Goal: Information Seeking & Learning: Learn about a topic

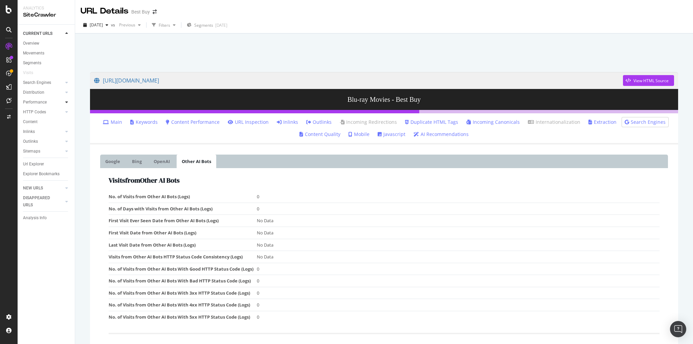
click at [65, 103] on div at bounding box center [66, 102] width 7 height 7
click at [36, 130] on div "Insights" at bounding box center [33, 131] width 15 height 7
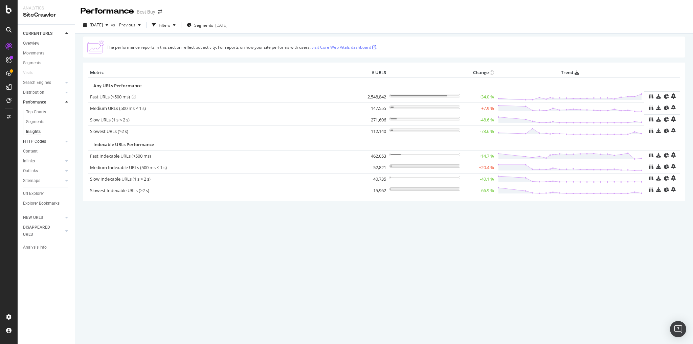
click at [55, 141] on link "HTTP Codes" at bounding box center [43, 141] width 40 height 7
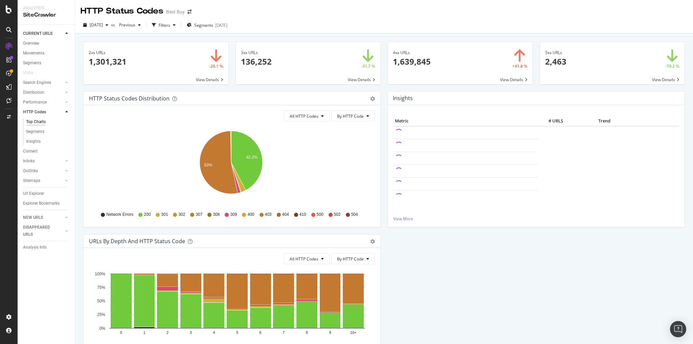
click at [209, 214] on icon at bounding box center [209, 215] width 4 height 4
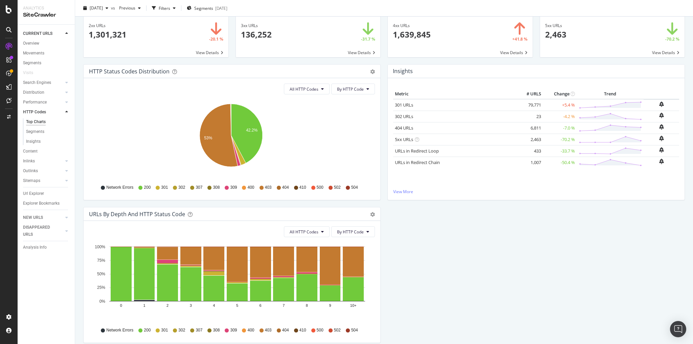
scroll to position [54, 0]
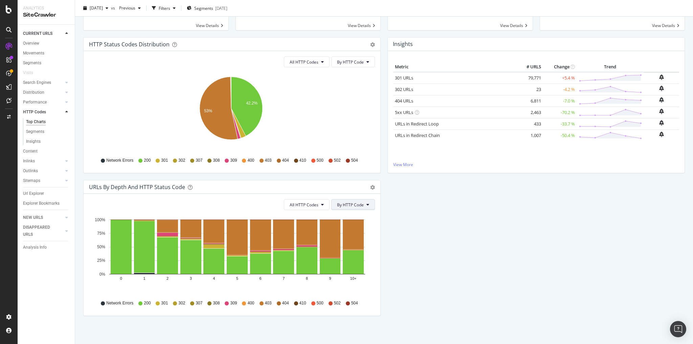
click at [357, 202] on span "By HTTP Code" at bounding box center [350, 205] width 27 height 6
click at [350, 229] on span "By HTTP Code" at bounding box center [349, 230] width 27 height 6
click at [322, 204] on icon at bounding box center [322, 205] width 3 height 4
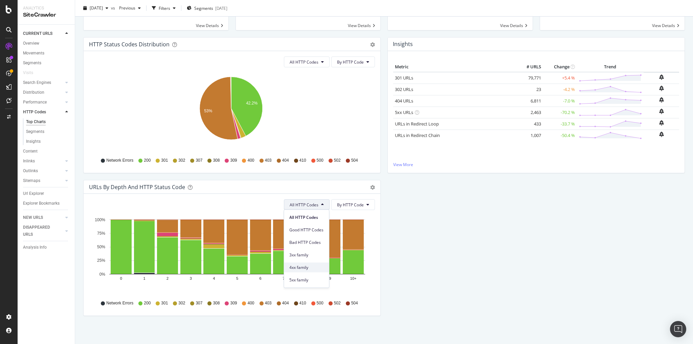
click at [306, 266] on span "4xx family" at bounding box center [306, 268] width 34 height 6
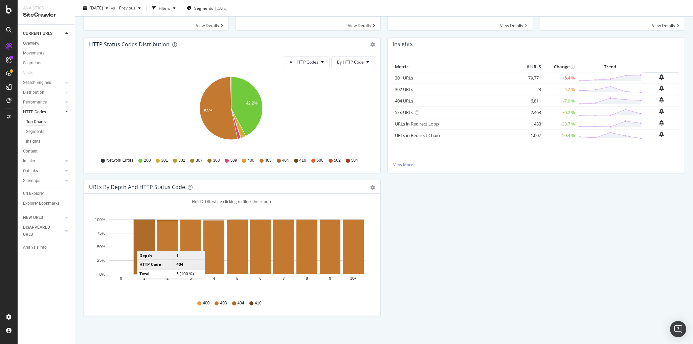
click at [143, 244] on rect "A chart." at bounding box center [144, 247] width 21 height 54
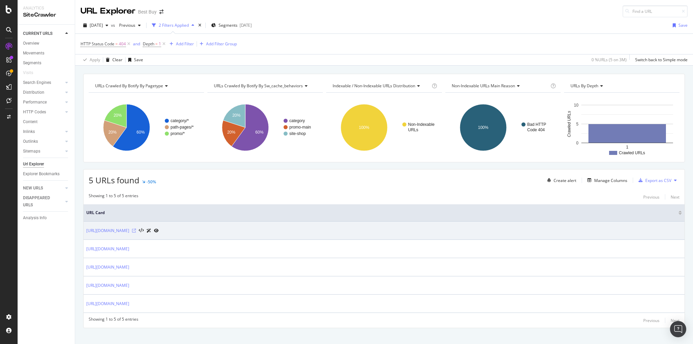
click at [136, 229] on icon at bounding box center [134, 231] width 4 height 4
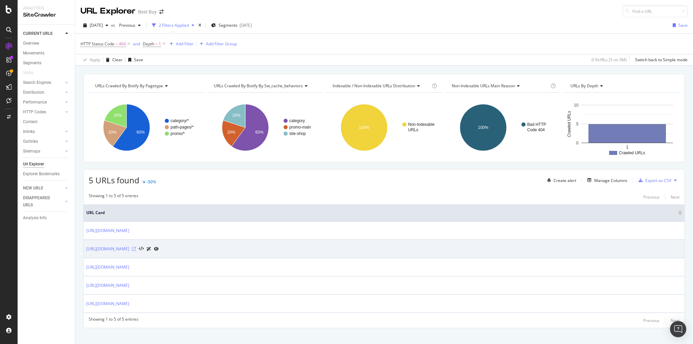
click at [136, 248] on icon at bounding box center [134, 249] width 4 height 4
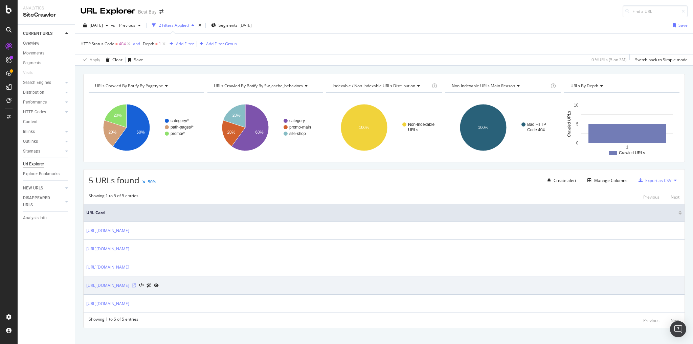
click at [136, 284] on icon at bounding box center [134, 285] width 4 height 4
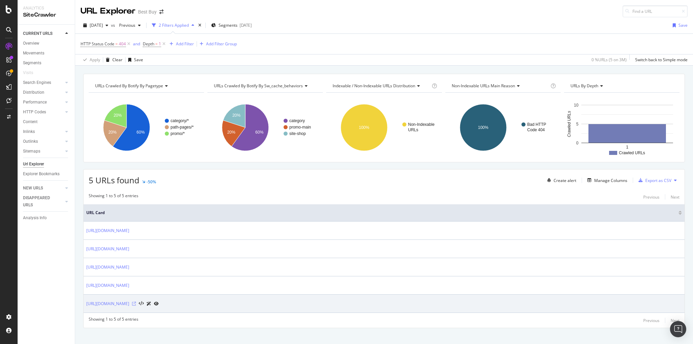
click at [136, 302] on icon at bounding box center [134, 304] width 4 height 4
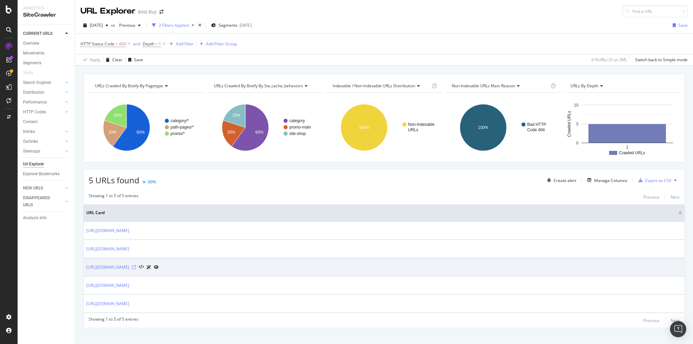
click at [136, 265] on icon at bounding box center [134, 267] width 4 height 4
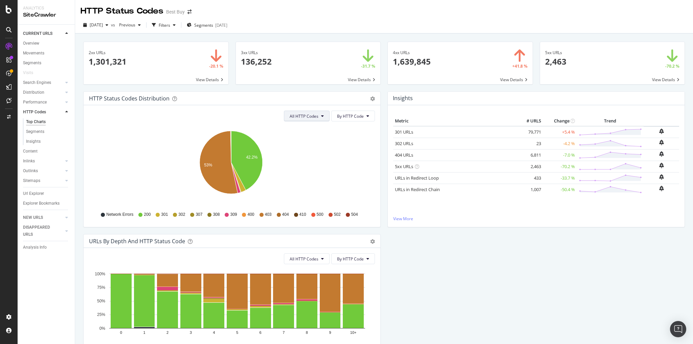
click at [305, 116] on span "All HTTP Codes" at bounding box center [304, 116] width 29 height 6
click at [303, 180] on span "4xx family" at bounding box center [306, 179] width 34 height 6
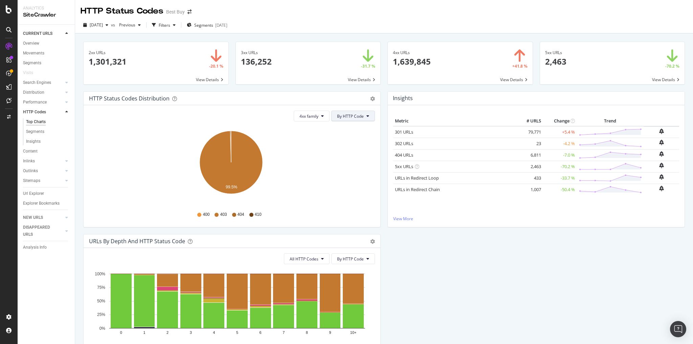
click at [357, 117] on span "By HTTP Code" at bounding box center [350, 116] width 27 height 6
click at [230, 133] on icon "A chart." at bounding box center [230, 146] width 1 height 31
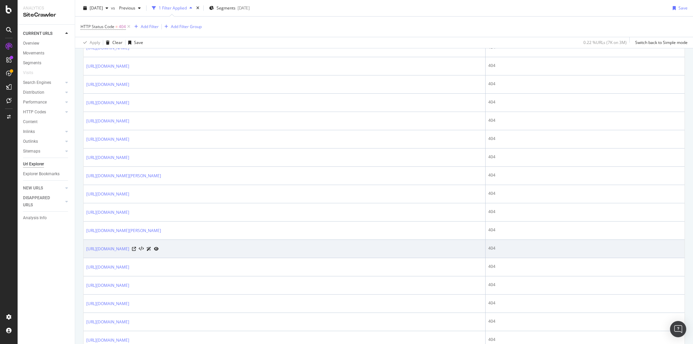
scroll to position [568, 0]
click at [136, 246] on icon at bounding box center [134, 248] width 4 height 4
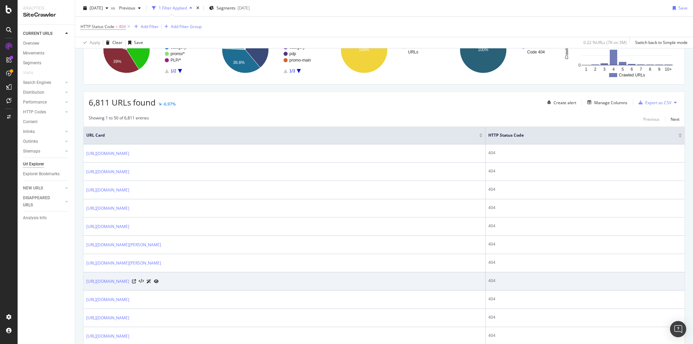
scroll to position [36, 0]
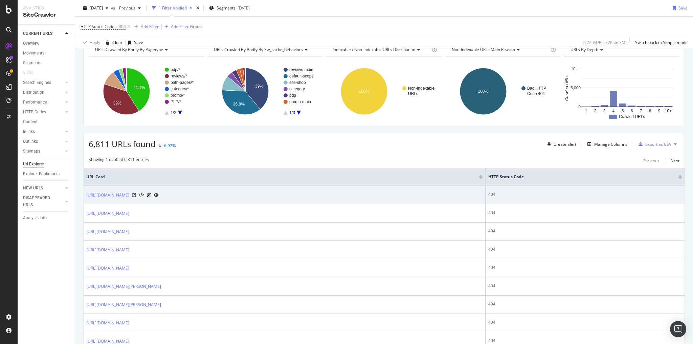
click at [129, 195] on link "[URL][DOMAIN_NAME]" at bounding box center [107, 195] width 43 height 7
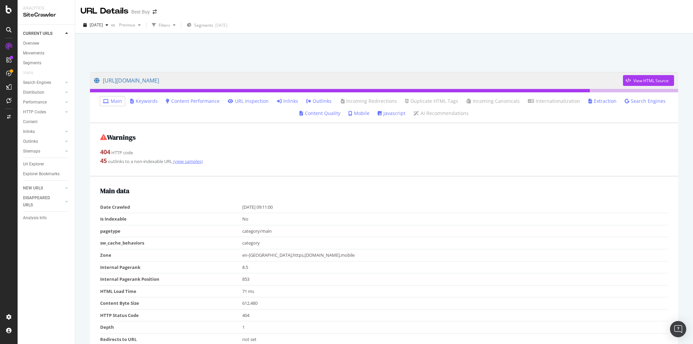
click at [193, 161] on link "(view samples)" at bounding box center [187, 161] width 30 height 6
click at [296, 102] on link "Inlinks" at bounding box center [287, 101] width 21 height 7
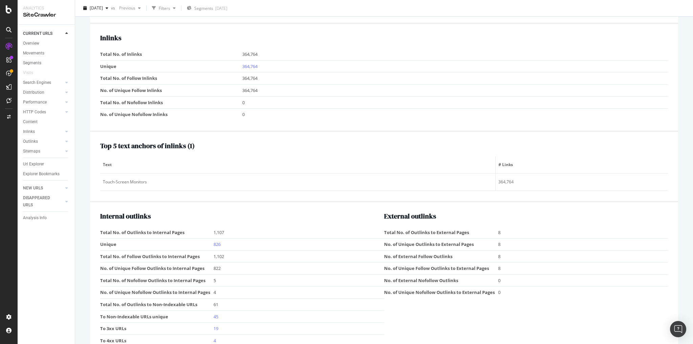
scroll to position [680, 0]
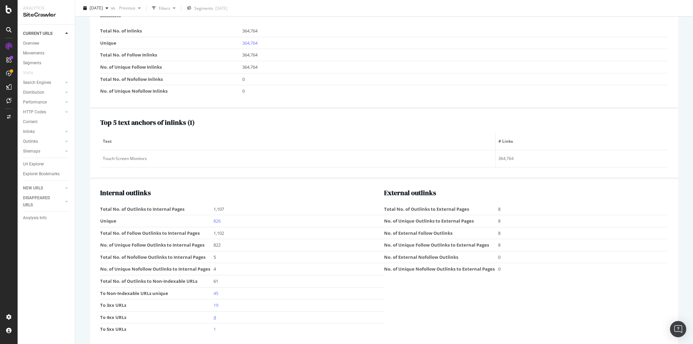
click at [214, 314] on link "4" at bounding box center [214, 317] width 2 height 6
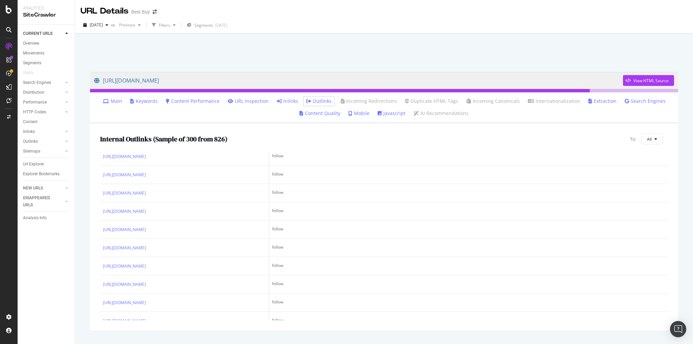
scroll to position [541, 0]
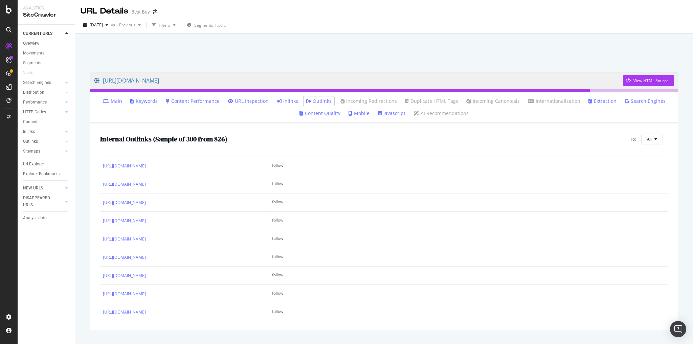
click at [153, 113] on icon at bounding box center [151, 111] width 4 height 4
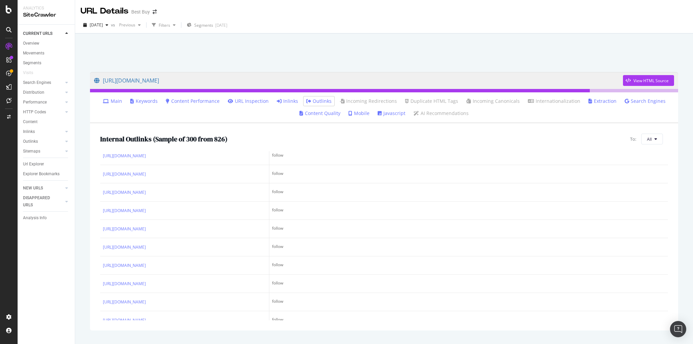
scroll to position [1137, 0]
click at [47, 175] on div "Explorer Bookmarks" at bounding box center [41, 173] width 37 height 7
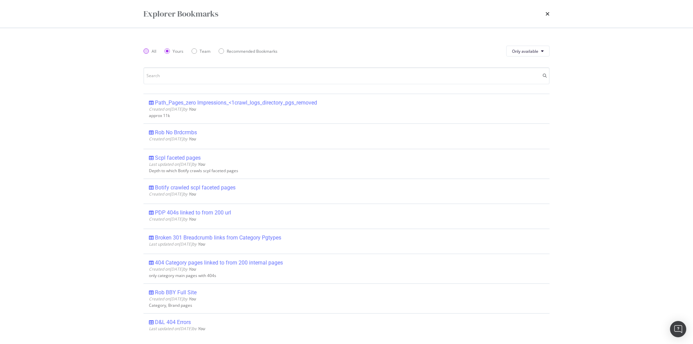
click at [150, 52] on div "All" at bounding box center [149, 51] width 13 height 6
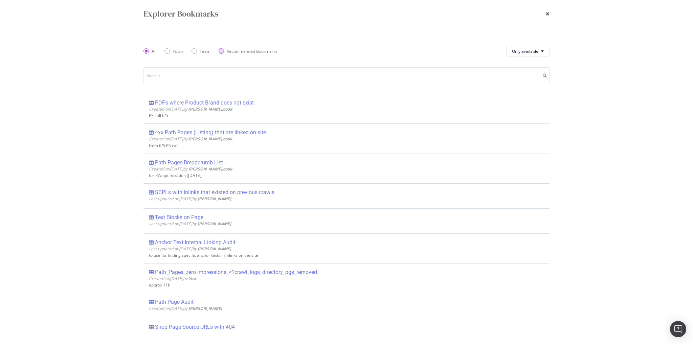
click at [260, 50] on div "Recommended Bookmarks" at bounding box center [252, 51] width 51 height 6
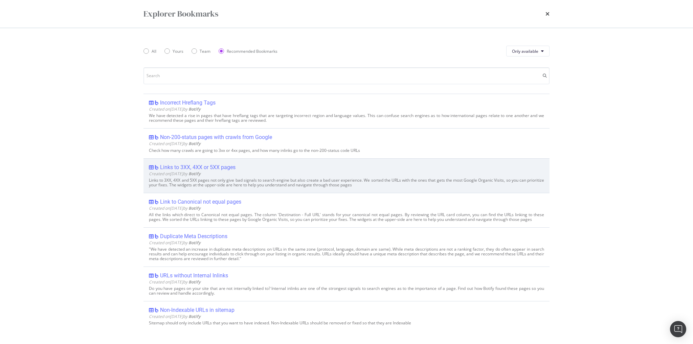
click at [206, 165] on div "Links to 3XX, 4XX or 5XX pages" at bounding box center [197, 167] width 75 height 7
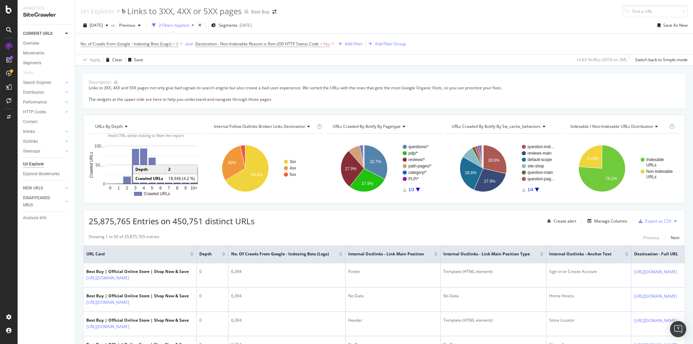
click at [127, 180] on rect "A chart." at bounding box center [126, 180] width 7 height 7
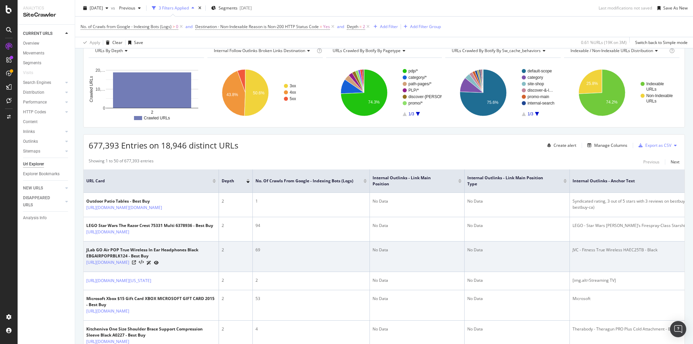
scroll to position [54, 0]
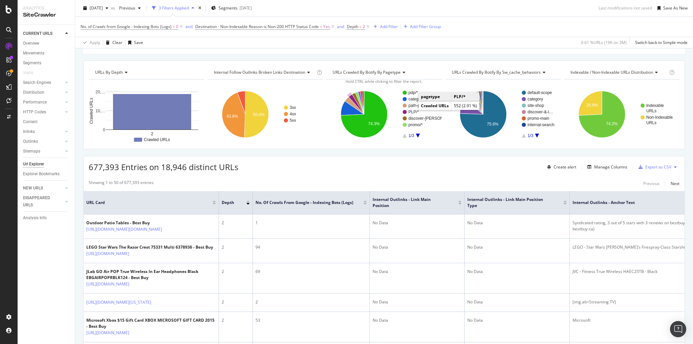
click at [411, 111] on text "PLP/*" at bounding box center [413, 112] width 10 height 5
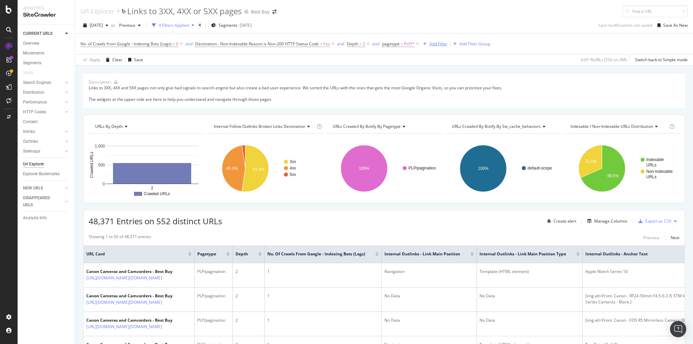
click at [444, 43] on div "Add Filter" at bounding box center [438, 44] width 18 height 6
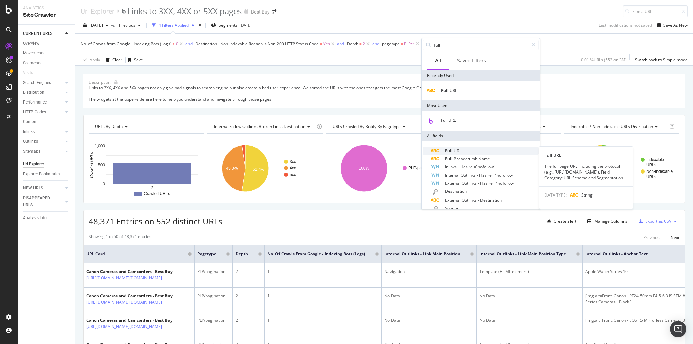
type input "full"
click at [454, 148] on span "URL" at bounding box center [457, 151] width 7 height 6
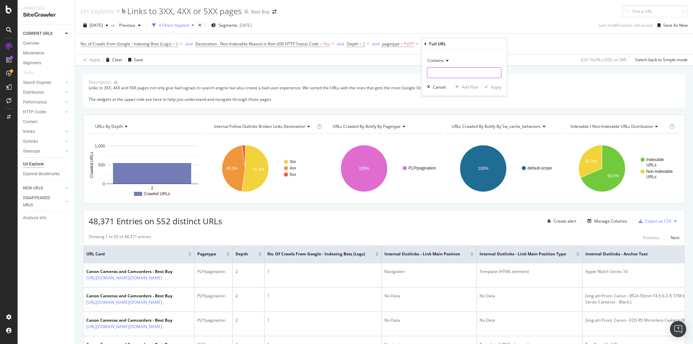
click at [439, 74] on input "text" at bounding box center [464, 72] width 74 height 11
click at [447, 60] on icon at bounding box center [446, 61] width 5 height 4
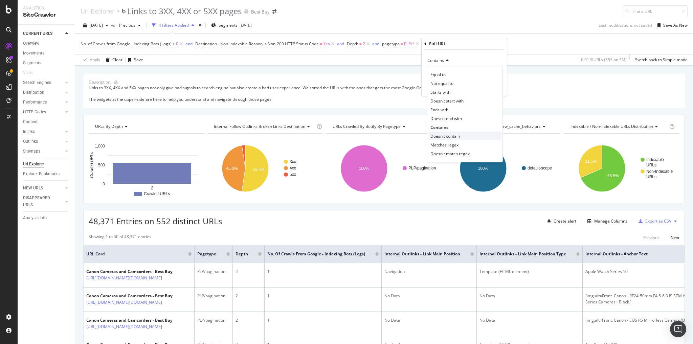
click at [447, 134] on span "Doesn't contain" at bounding box center [444, 136] width 29 height 6
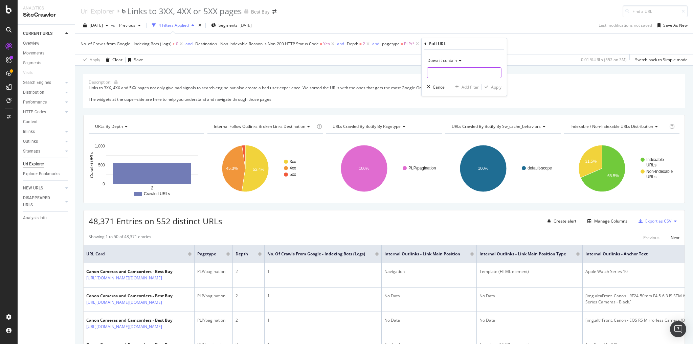
click at [435, 70] on input "text" at bounding box center [464, 72] width 74 height 11
type input "searchpage"
click at [497, 88] on div "Apply" at bounding box center [496, 87] width 10 height 6
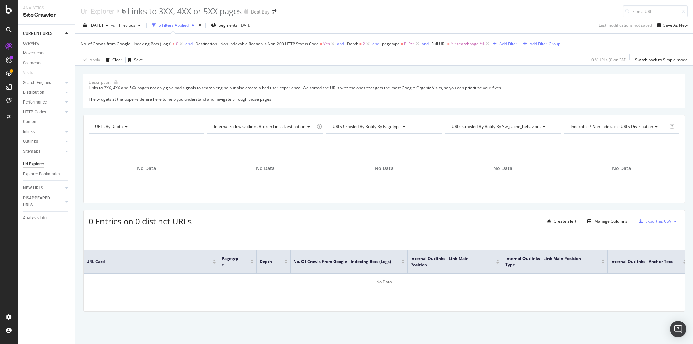
click at [467, 44] on span "^.*searchpage.*$" at bounding box center [468, 43] width 34 height 9
click at [455, 84] on div "Cancel" at bounding box center [450, 86] width 13 height 6
click at [488, 44] on icon at bounding box center [487, 44] width 6 height 7
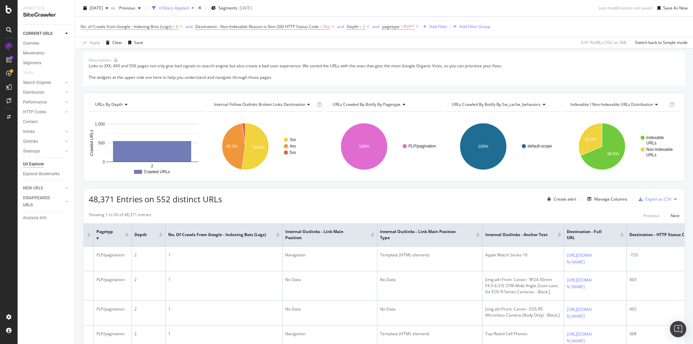
scroll to position [27, 0]
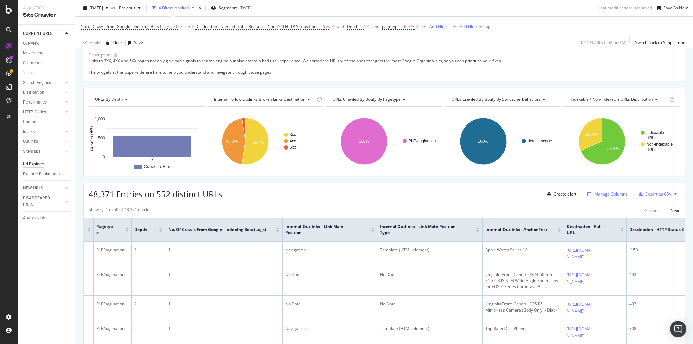
click at [614, 195] on div "Manage Columns" at bounding box center [610, 194] width 33 height 6
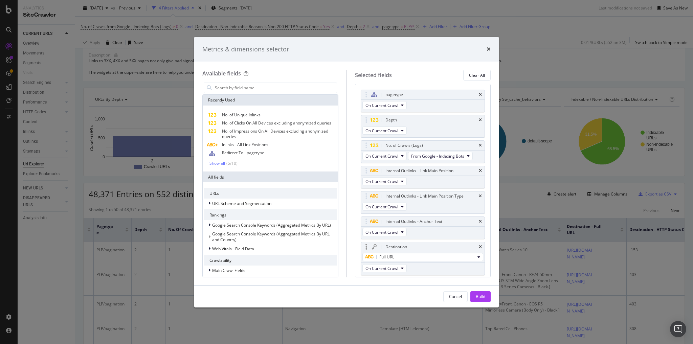
click at [370, 246] on div "modal" at bounding box center [374, 246] width 8 height 5
click at [366, 246] on icon "modal" at bounding box center [366, 247] width 2 height 7
click at [457, 255] on div "Full URL" at bounding box center [420, 257] width 110 height 8
click at [385, 287] on div "Cancel Build" at bounding box center [346, 297] width 304 height 22
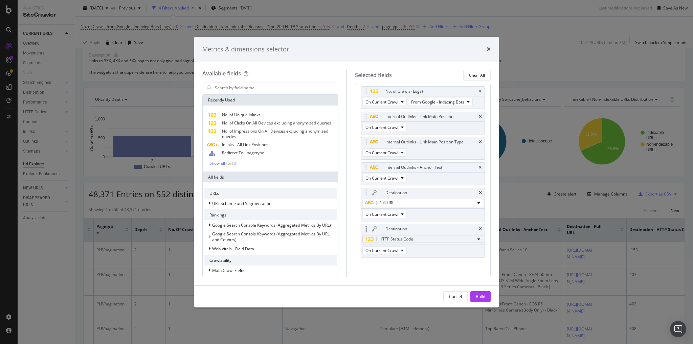
click at [426, 237] on div "HTTP Status Code" at bounding box center [420, 239] width 110 height 8
click at [411, 270] on div "pagetype On Current Crawl Depth On Current Crawl No. of Crawls (Logs) On Curren…" at bounding box center [423, 180] width 136 height 193
click at [368, 237] on icon "modal" at bounding box center [369, 239] width 9 height 4
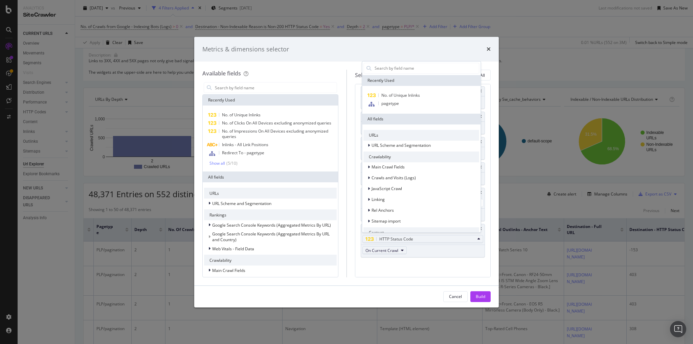
drag, startPoint x: 377, startPoint y: 260, endPoint x: 375, endPoint y: 244, distance: 16.4
click at [377, 259] on div "pagetype On Current Crawl Depth On Current Crawl No. of Crawls (Logs) On Curren…" at bounding box center [423, 154] width 124 height 236
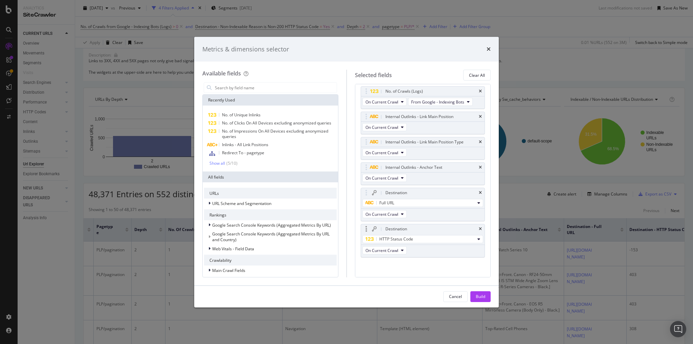
click at [372, 227] on icon "modal" at bounding box center [374, 228] width 5 height 5
click at [459, 295] on div "Cancel" at bounding box center [455, 297] width 13 height 6
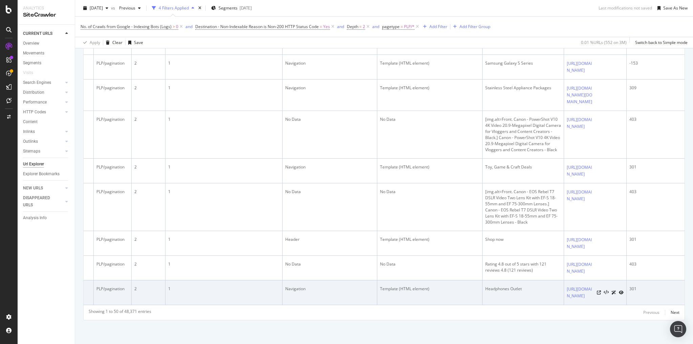
scroll to position [3708, 0]
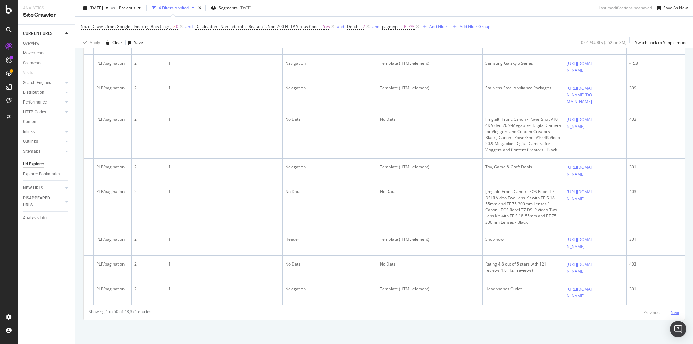
click at [670, 312] on div "Next" at bounding box center [674, 313] width 9 height 6
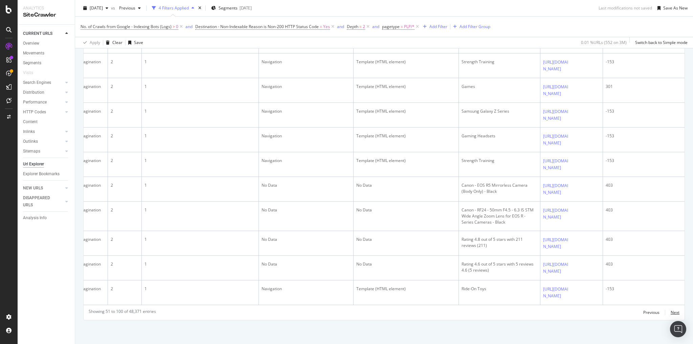
scroll to position [3476, 0]
click at [671, 313] on div "Next" at bounding box center [674, 313] width 9 height 6
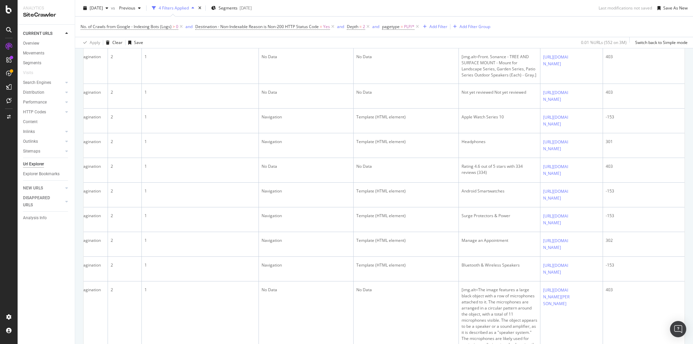
scroll to position [687, 0]
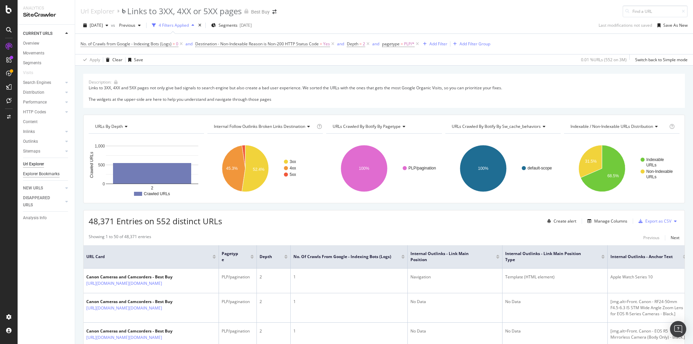
click at [49, 172] on div "Explorer Bookmarks" at bounding box center [41, 173] width 37 height 7
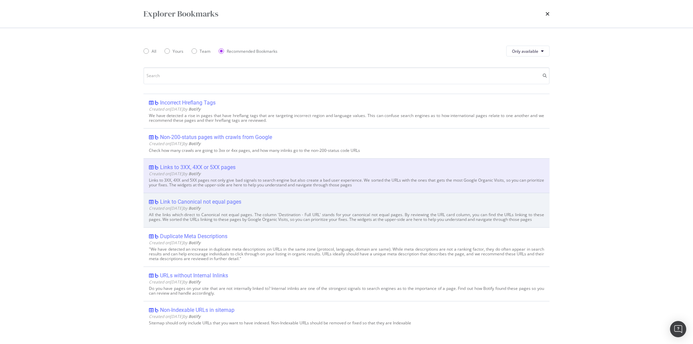
click at [209, 200] on div "Link to Canonical not equal pages" at bounding box center [200, 202] width 81 height 7
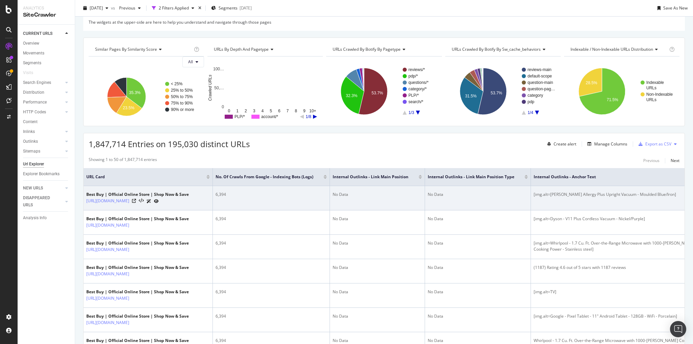
scroll to position [54, 0]
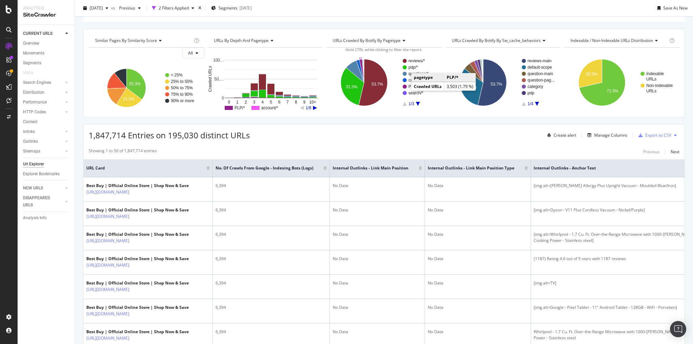
click at [412, 89] on text "PLP/*" at bounding box center [413, 86] width 10 height 5
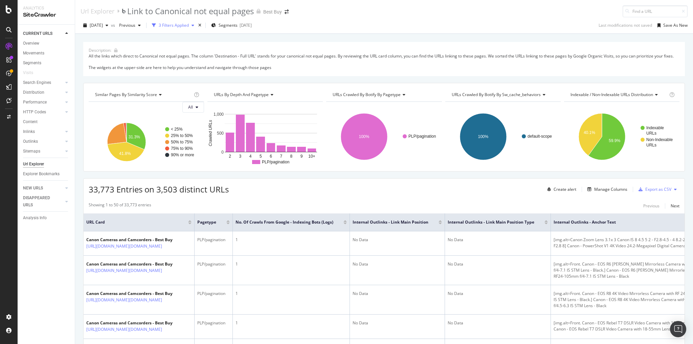
click at [194, 25] on icon "button" at bounding box center [192, 25] width 3 height 4
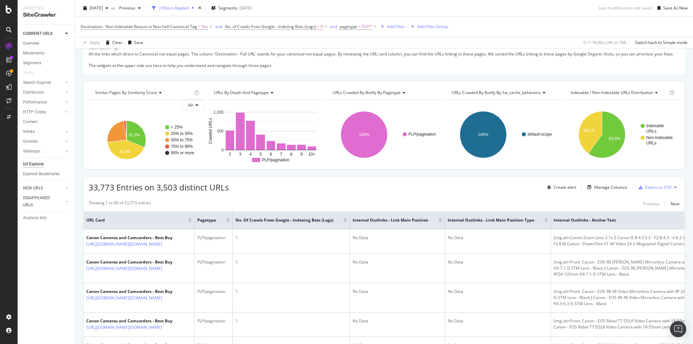
scroll to position [27, 0]
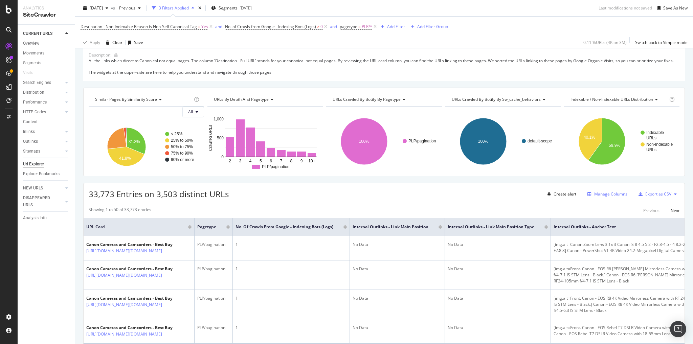
click at [607, 197] on div "Manage Columns" at bounding box center [610, 194] width 33 height 6
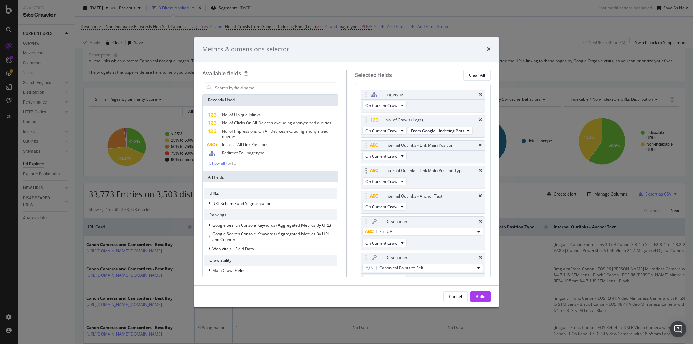
scroll to position [65, 0]
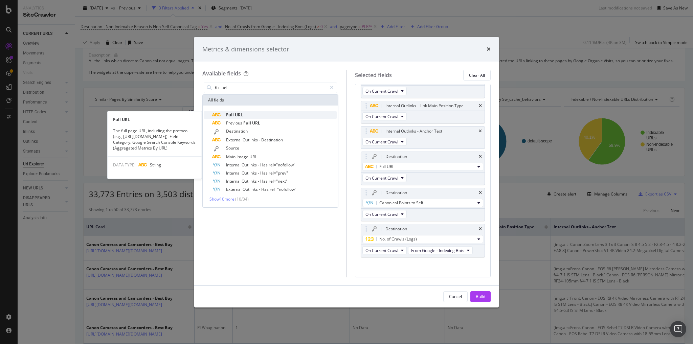
click at [235, 112] on span "URL" at bounding box center [239, 115] width 8 height 6
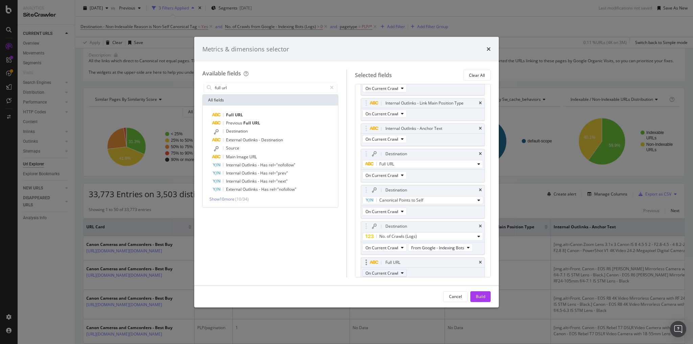
click at [399, 271] on button "On Current Crawl" at bounding box center [384, 273] width 44 height 8
click at [372, 260] on icon "modal" at bounding box center [373, 262] width 9 height 4
click at [401, 259] on div "Full URL" at bounding box center [431, 262] width 94 height 7
click at [474, 258] on div "Full URL" at bounding box center [423, 262] width 124 height 9
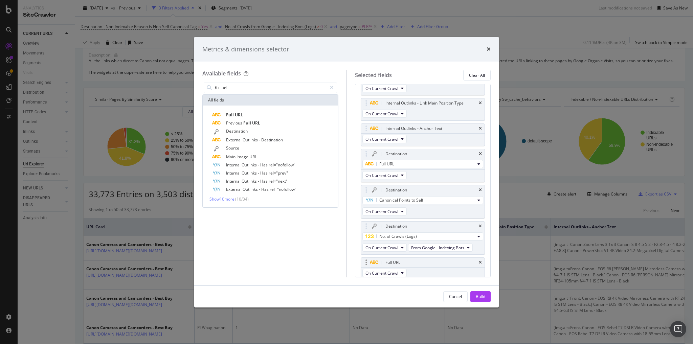
click at [474, 258] on div "Full URL" at bounding box center [423, 262] width 124 height 9
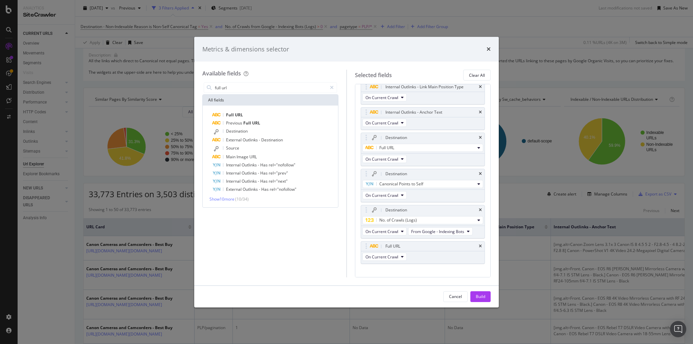
scroll to position [90, 0]
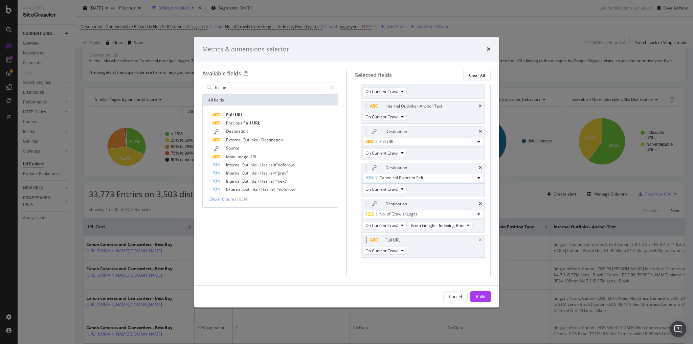
click at [479, 238] on icon "times" at bounding box center [480, 240] width 3 height 4
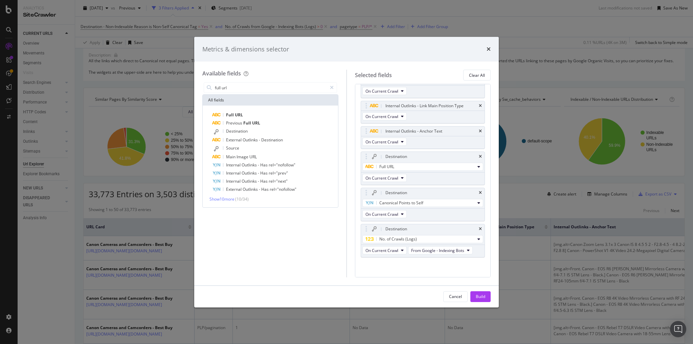
click at [227, 99] on div "All fields" at bounding box center [270, 100] width 135 height 11
click at [227, 100] on div "All fields" at bounding box center [270, 100] width 135 height 11
click at [229, 90] on input "full url" at bounding box center [270, 88] width 113 height 10
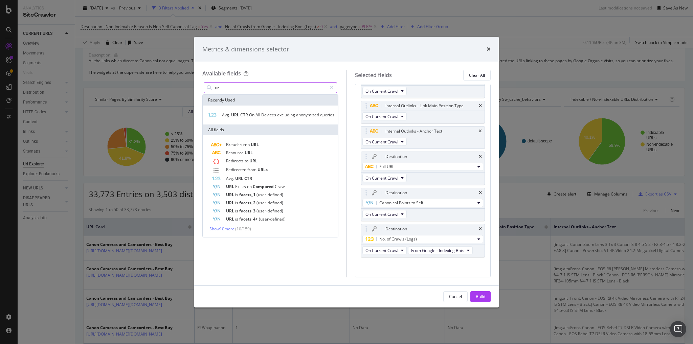
type input "u"
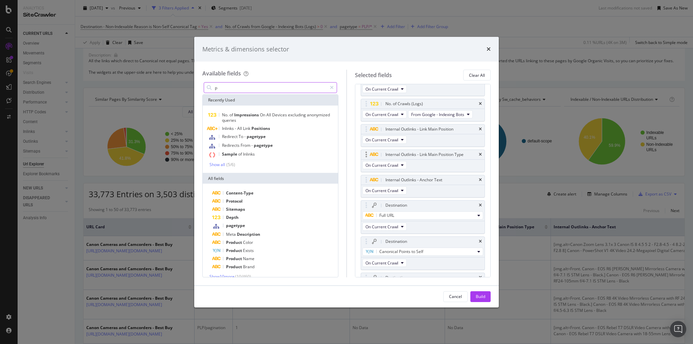
scroll to position [0, 0]
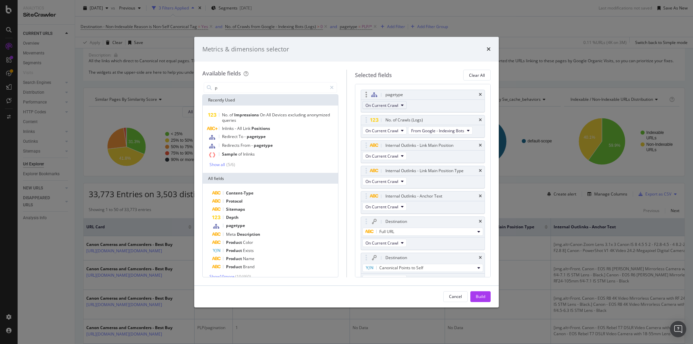
click at [402, 105] on icon "modal" at bounding box center [402, 105] width 3 height 4
click at [232, 89] on input "p" at bounding box center [270, 88] width 113 height 10
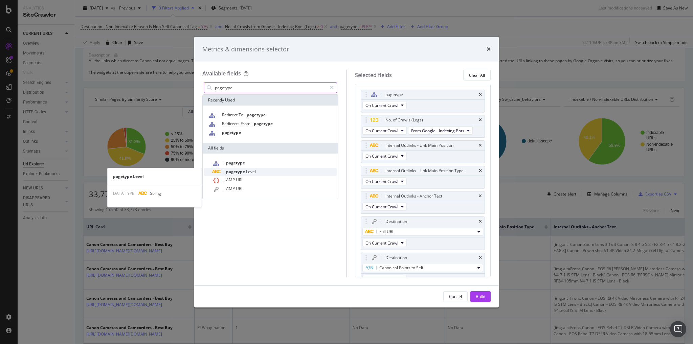
type input "pagetype"
click at [244, 169] on span "pagetype" at bounding box center [236, 172] width 20 height 6
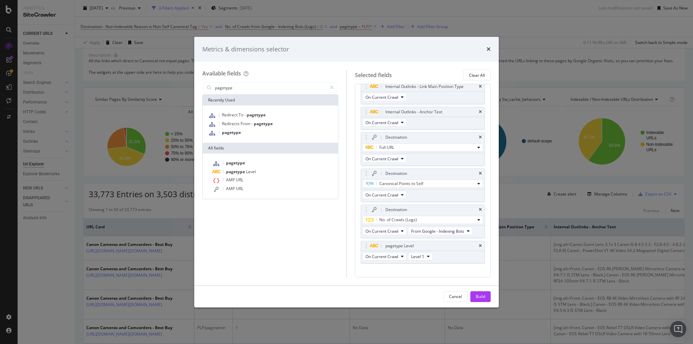
scroll to position [90, 0]
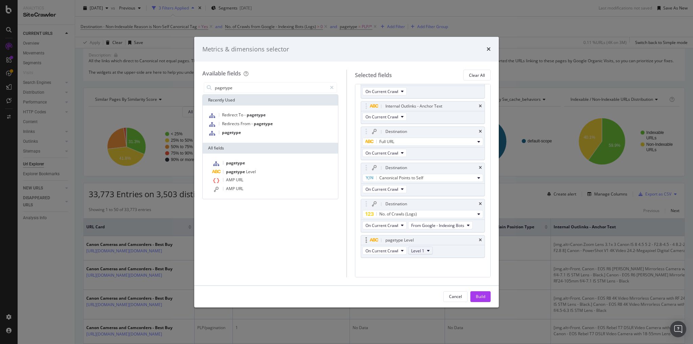
click at [424, 247] on button "Level 1" at bounding box center [420, 251] width 25 height 8
click at [479, 238] on icon "times" at bounding box center [480, 240] width 3 height 4
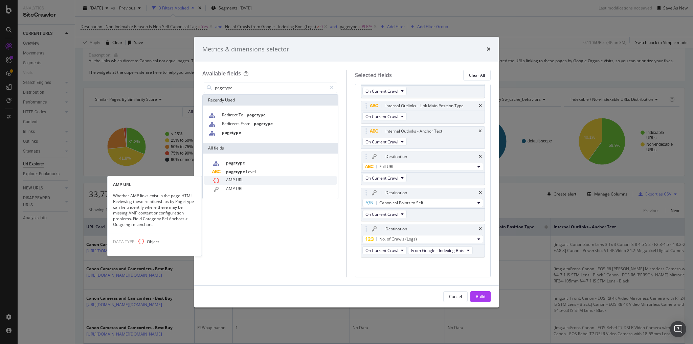
click at [238, 179] on span "URL" at bounding box center [239, 180] width 7 height 6
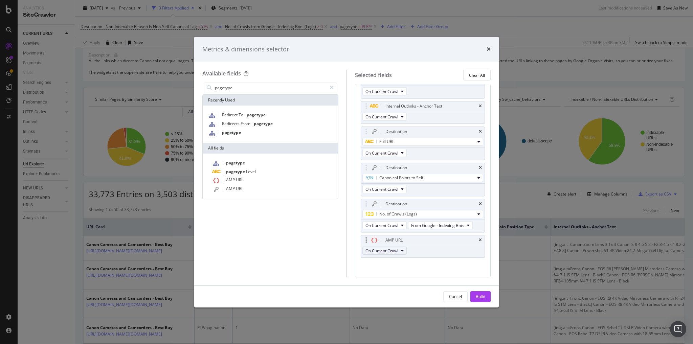
click at [399, 248] on button "On Current Crawl" at bounding box center [384, 251] width 44 height 8
click at [479, 238] on icon "times" at bounding box center [480, 240] width 3 height 4
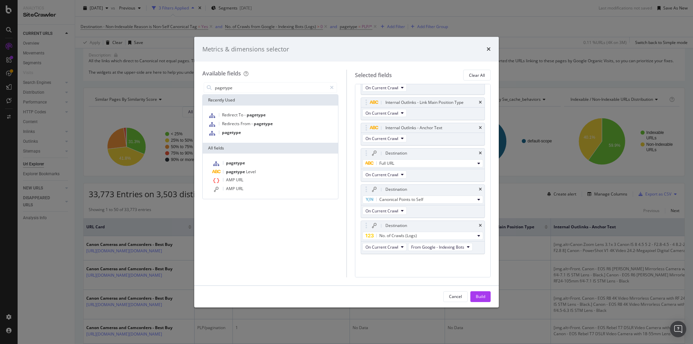
scroll to position [65, 0]
click at [239, 190] on span "URL" at bounding box center [239, 189] width 7 height 6
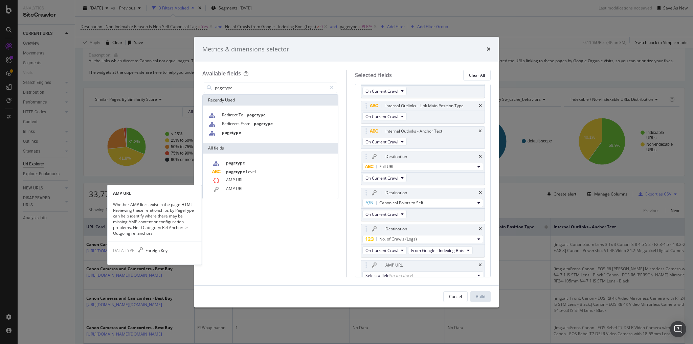
scroll to position [88, 0]
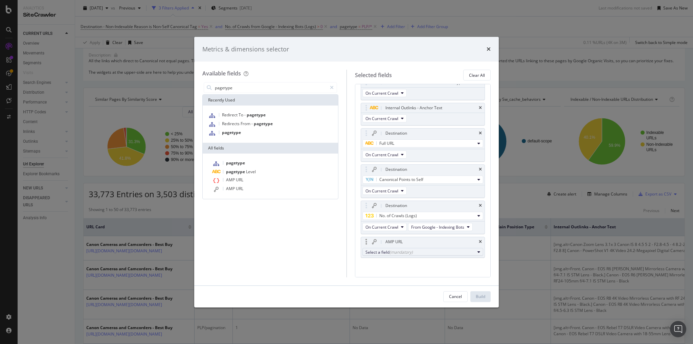
click at [474, 249] on button "Select a field (mandatory)" at bounding box center [422, 252] width 121 height 8
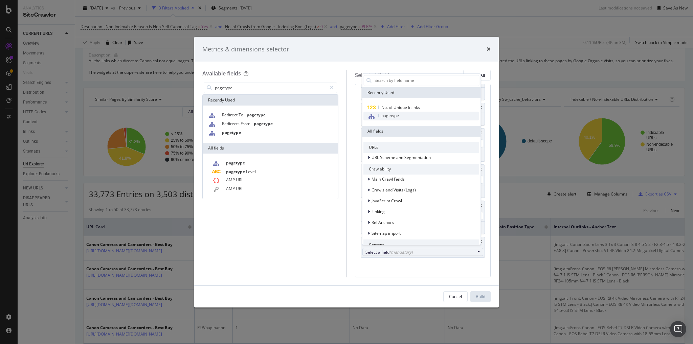
click at [386, 116] on span "pagetype" at bounding box center [390, 116] width 18 height 6
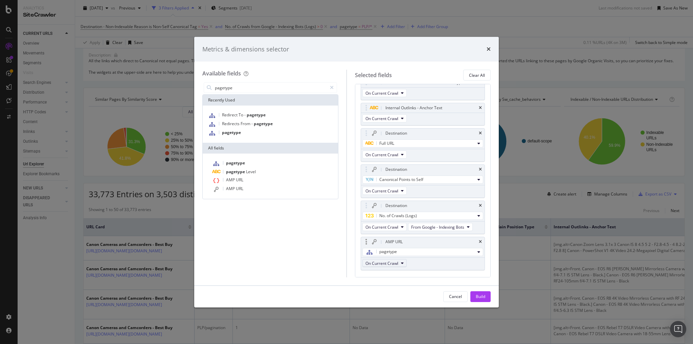
click at [401, 263] on button "On Current Crawl" at bounding box center [384, 263] width 44 height 8
drag, startPoint x: 402, startPoint y: 262, endPoint x: 413, endPoint y: 260, distance: 11.0
click at [403, 262] on button "On Current Crawl" at bounding box center [384, 263] width 44 height 8
click at [472, 248] on button "pagetype" at bounding box center [422, 252] width 121 height 8
drag, startPoint x: 435, startPoint y: 274, endPoint x: 447, endPoint y: 259, distance: 19.0
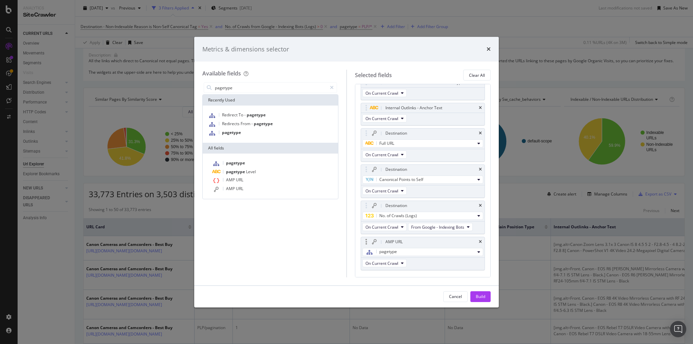
click at [435, 272] on div "pagetype On Current Crawl No. of Crawls (Logs) On Current Crawl From Google - I…" at bounding box center [423, 142] width 124 height 283
click at [479, 240] on icon "times" at bounding box center [480, 242] width 3 height 4
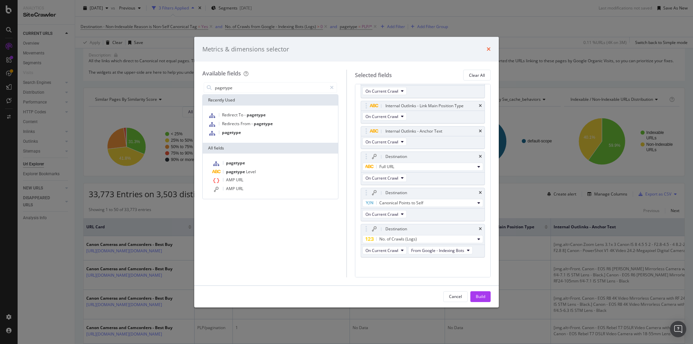
click at [487, 47] on icon "times" at bounding box center [488, 48] width 4 height 5
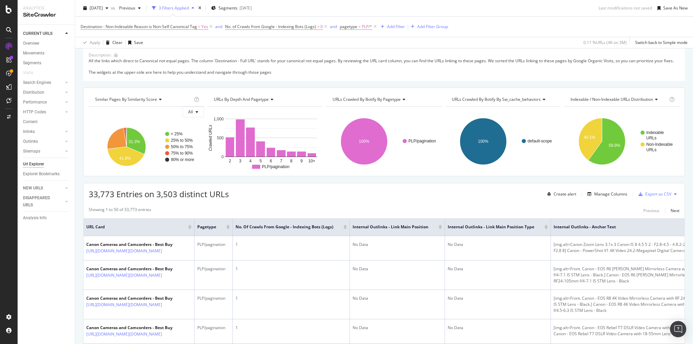
click at [254, 102] on span "URLs by Depth and pagetype" at bounding box center [241, 99] width 55 height 6
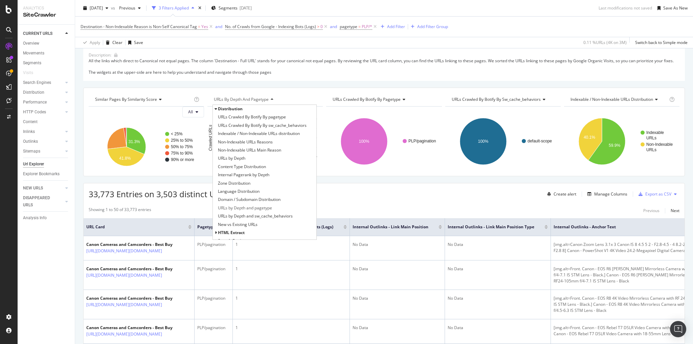
click at [397, 102] on span "URLs Crawled By Botify By pagetype" at bounding box center [367, 99] width 68 height 6
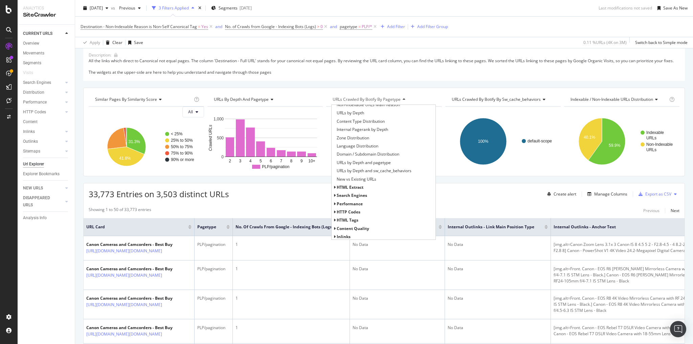
scroll to position [0, 0]
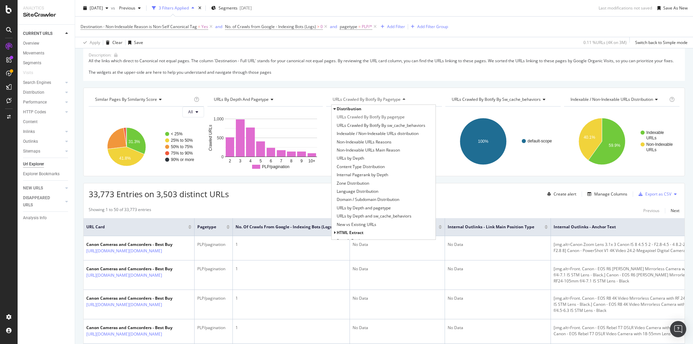
click at [466, 81] on div "Description: All the links which direct to Canonical not equal pages. The colum…" at bounding box center [383, 64] width 601 height 34
click at [414, 99] on div "URLs Crawled By Botify By pagetype" at bounding box center [383, 99] width 104 height 11
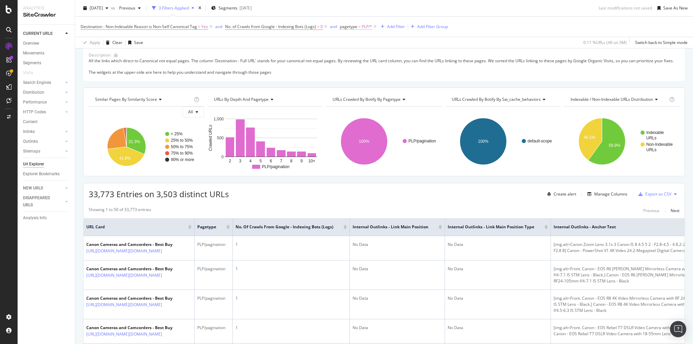
click at [361, 26] on span "pagetype = PLP/*" at bounding box center [356, 27] width 32 height 6
click at [356, 54] on span "Equal" at bounding box center [351, 53] width 10 height 6
click at [364, 87] on div "On Current Crawl Equal Equal Not Equal PLP With Children Cancel Add filter Apply" at bounding box center [382, 66] width 85 height 70
click at [358, 66] on div "PLP" at bounding box center [383, 65] width 74 height 11
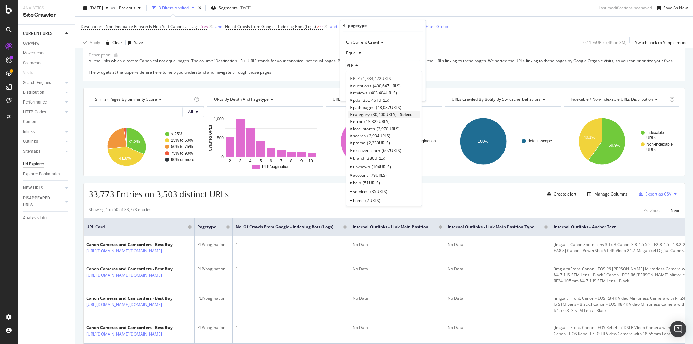
click at [382, 116] on span "30,400 URLS" at bounding box center [383, 115] width 25 height 6
click at [371, 130] on span "7,688 URLS" at bounding box center [378, 132] width 23 height 6
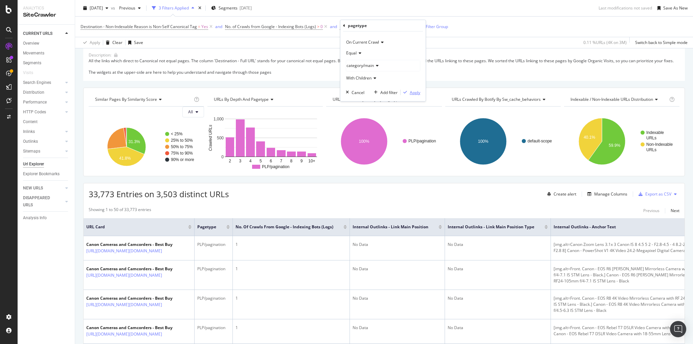
click at [413, 94] on div "Apply" at bounding box center [415, 93] width 10 height 6
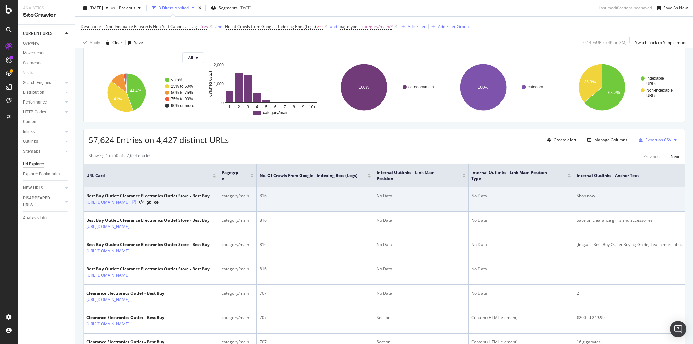
click at [136, 204] on icon at bounding box center [134, 202] width 4 height 4
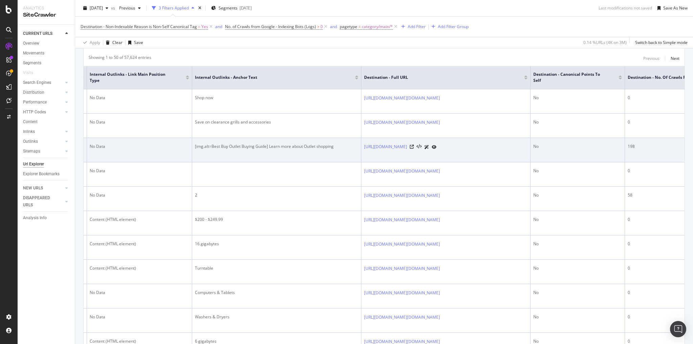
scroll to position [0, 380]
click at [170, 162] on td "No Data" at bounding box center [140, 150] width 105 height 24
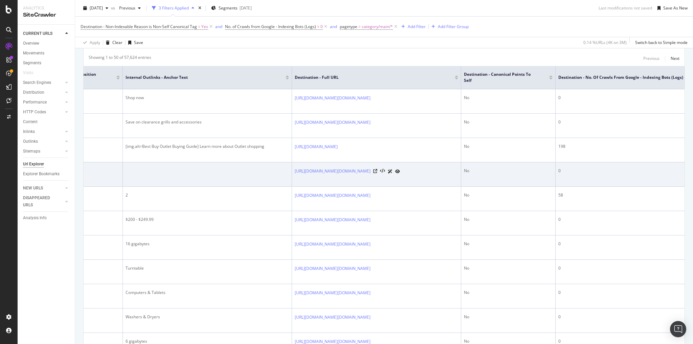
scroll to position [0, 442]
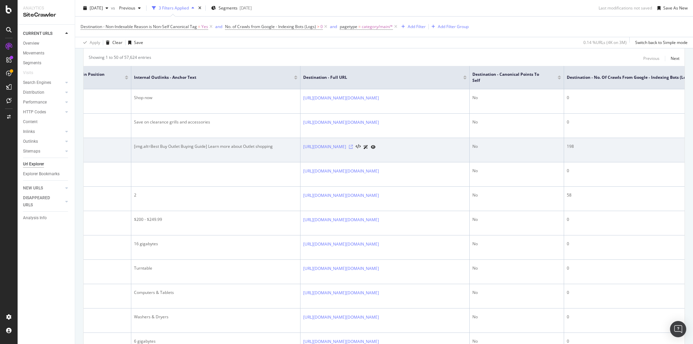
click at [353, 149] on icon at bounding box center [351, 147] width 4 height 4
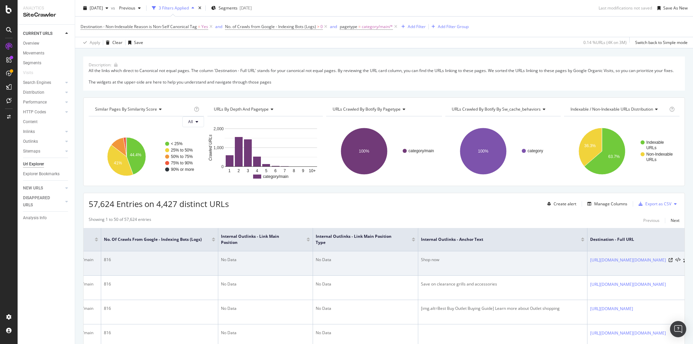
scroll to position [0, 0]
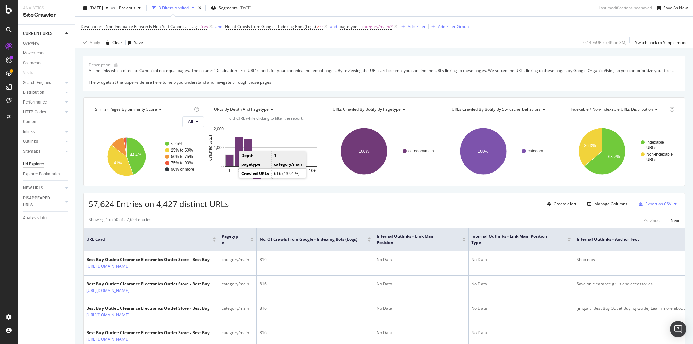
click at [229, 166] on rect "A chart." at bounding box center [230, 160] width 8 height 11
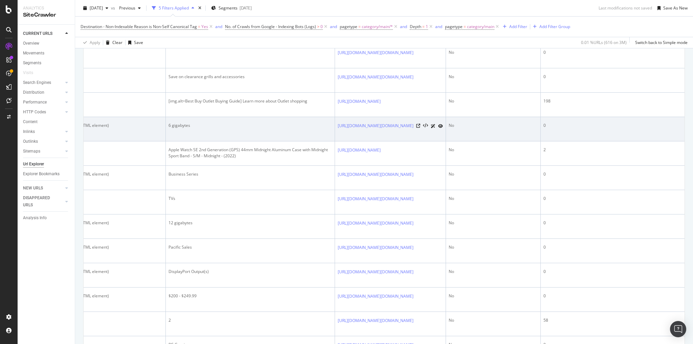
scroll to position [0, 481]
click at [420, 128] on icon at bounding box center [418, 126] width 4 height 4
